Goal: Navigation & Orientation: Find specific page/section

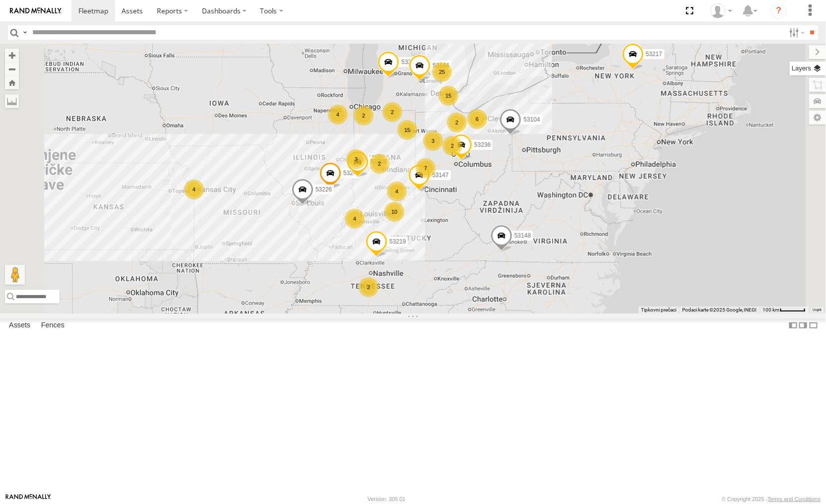
click at [815, 66] on label at bounding box center [808, 69] width 36 height 14
click at [0, 0] on label at bounding box center [0, 0] width 0 height 0
click at [0, 0] on span "Satellite + Roadmap" at bounding box center [0, 0] width 0 height 0
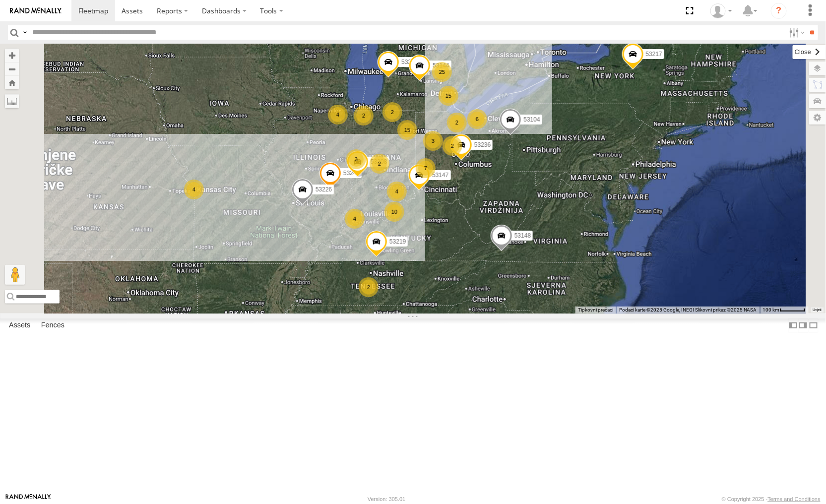
click at [793, 55] on label at bounding box center [809, 52] width 33 height 14
